Goal: Navigation & Orientation: Find specific page/section

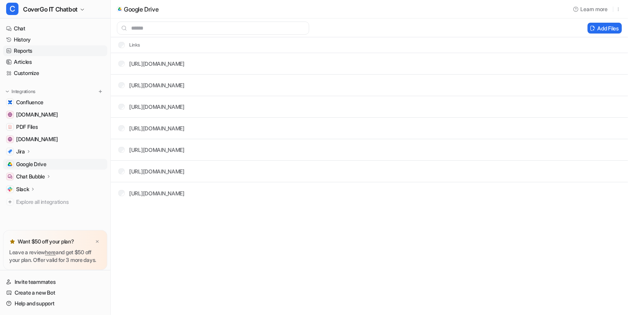
click at [35, 53] on link "Reports" at bounding box center [55, 50] width 104 height 11
click at [35, 33] on link "Chat" at bounding box center [55, 28] width 104 height 11
click at [35, 36] on link "History" at bounding box center [55, 39] width 104 height 11
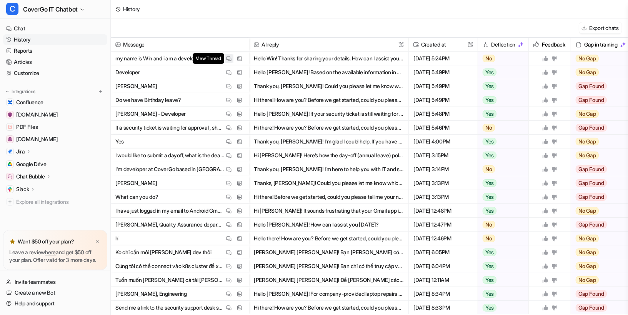
click at [229, 59] on img at bounding box center [228, 59] width 5 height 6
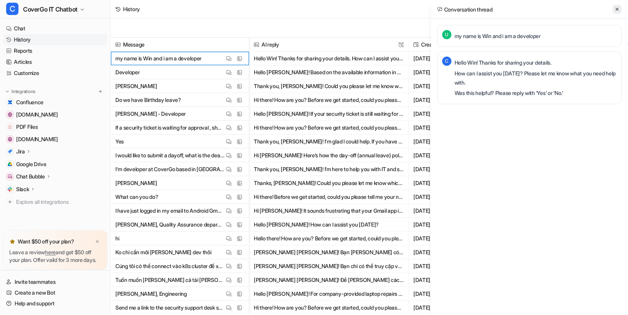
click at [616, 7] on icon at bounding box center [616, 9] width 5 height 5
